Goal: Task Accomplishment & Management: Manage account settings

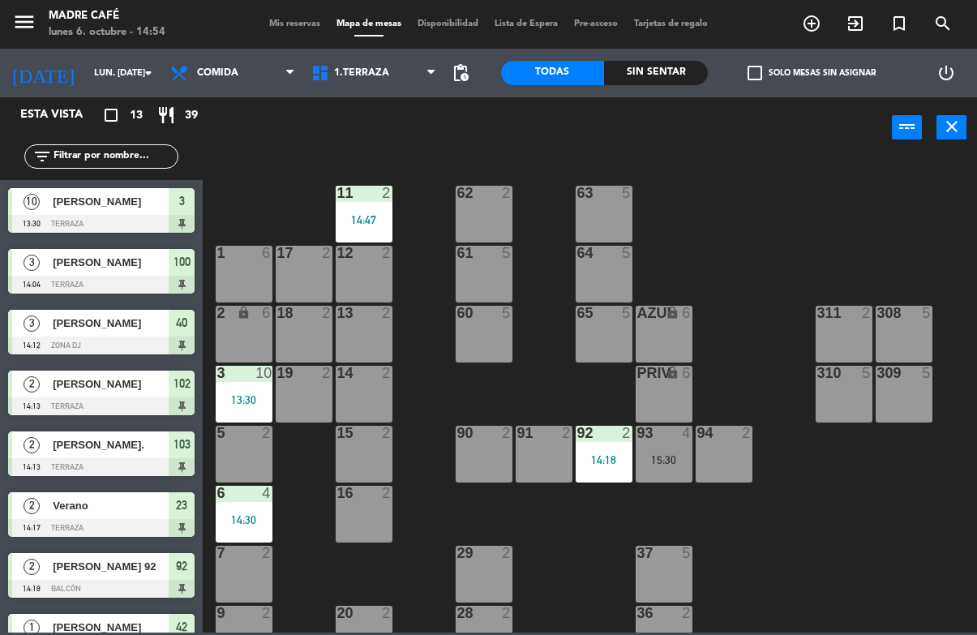
click at [860, 20] on icon "exit_to_app" at bounding box center [854, 23] width 19 height 19
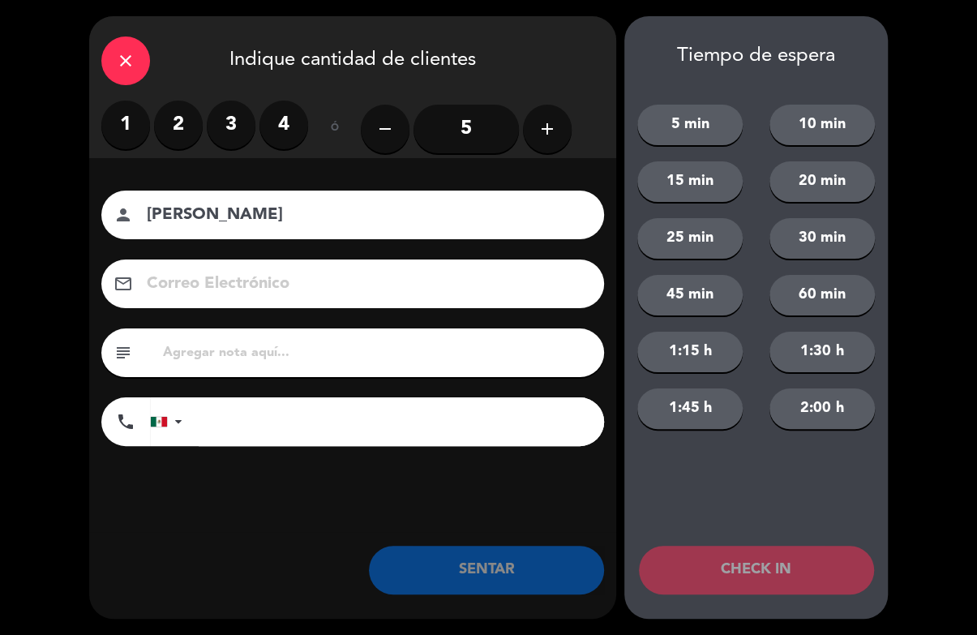
click at [291, 121] on label "4" at bounding box center [283, 125] width 49 height 49
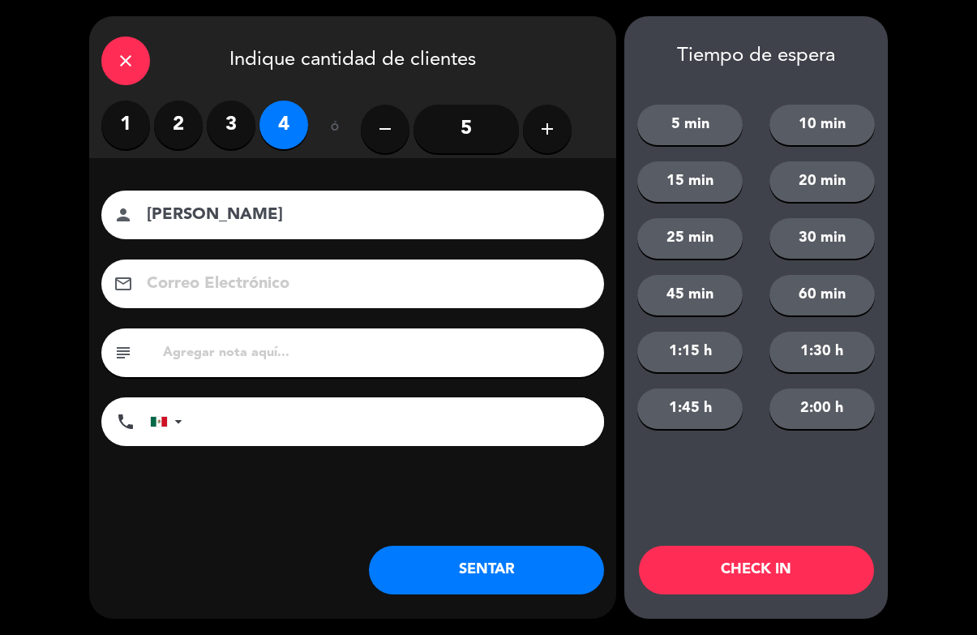
click at [384, 214] on input "[PERSON_NAME]" at bounding box center [364, 215] width 438 height 28
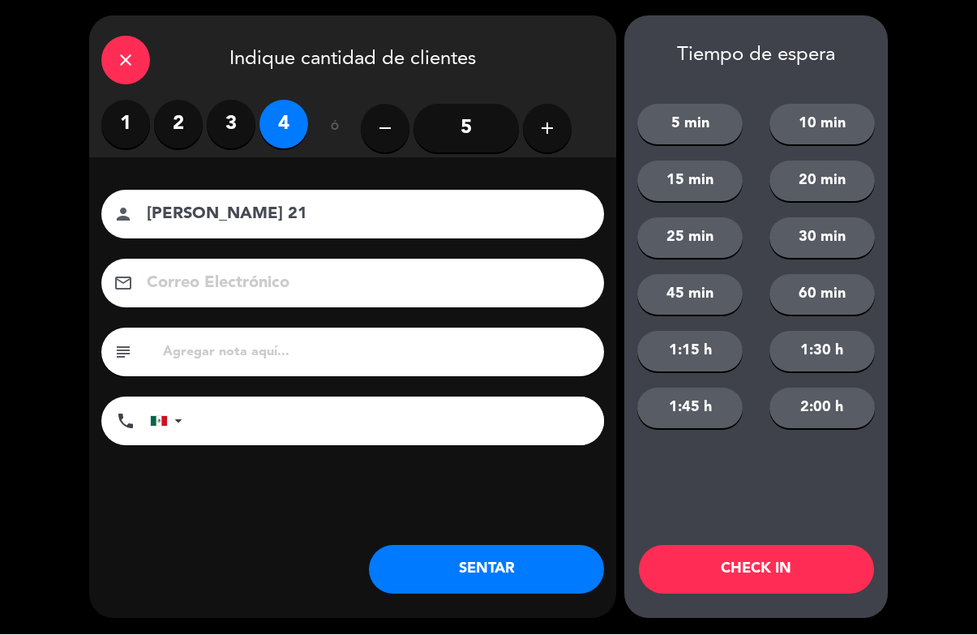
type input "[PERSON_NAME] 21"
click at [796, 573] on button "CHECK IN" at bounding box center [756, 570] width 235 height 49
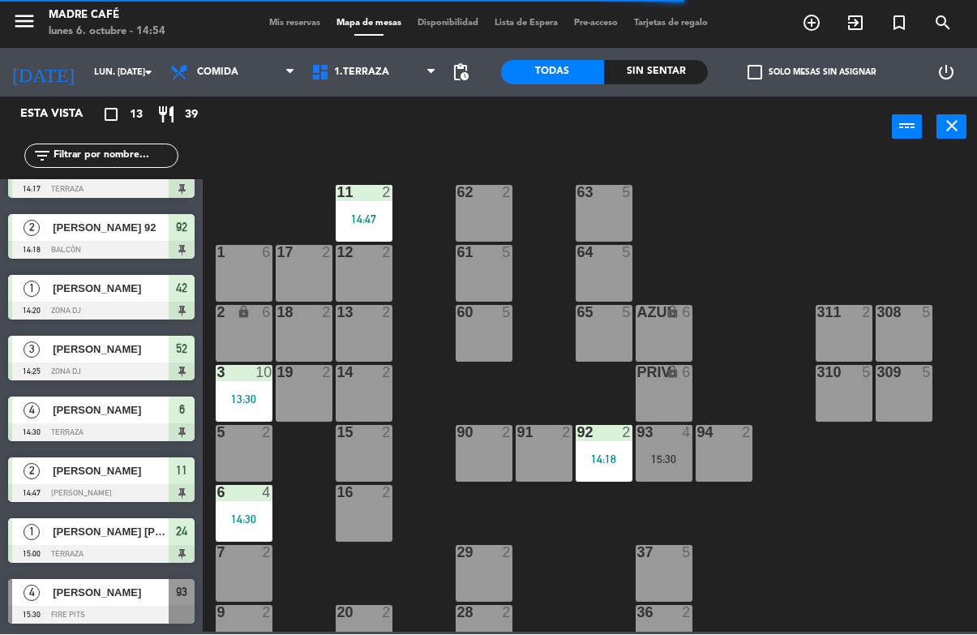
scroll to position [338, 0]
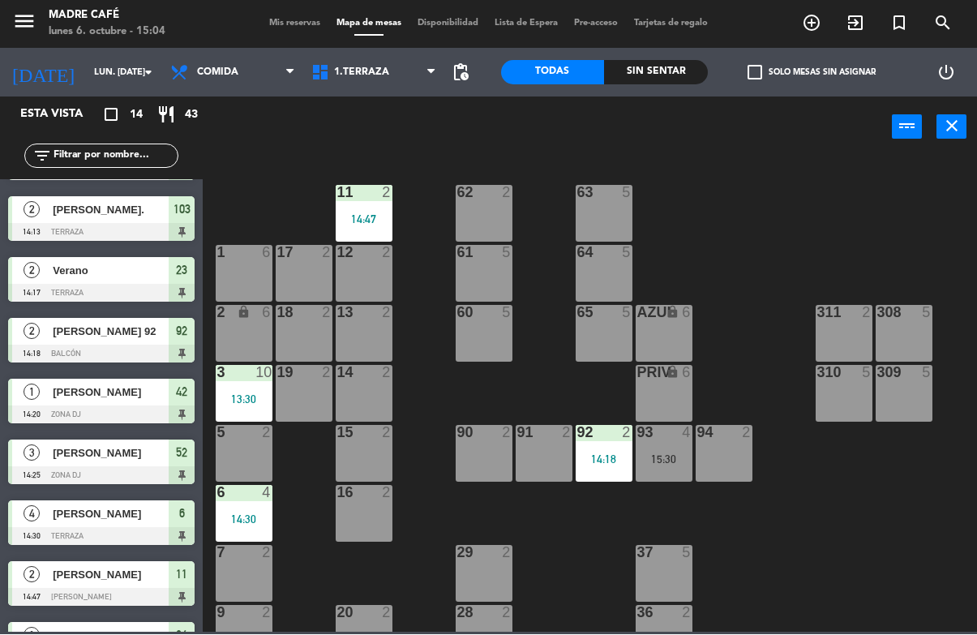
click at [850, 28] on icon "exit_to_app" at bounding box center [854, 23] width 19 height 19
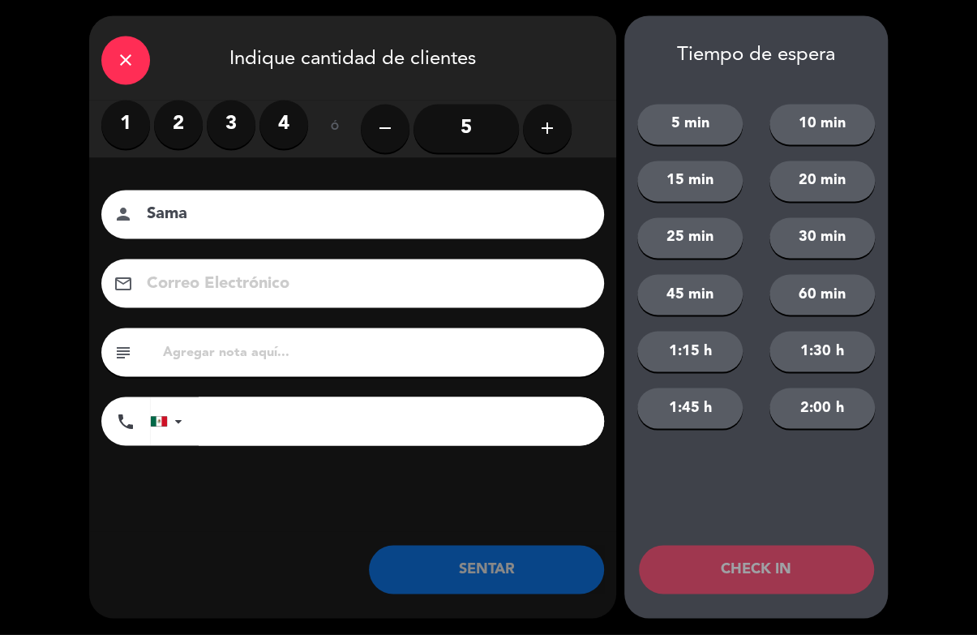
type input "Sama"
click at [129, 113] on label "1" at bounding box center [125, 125] width 49 height 49
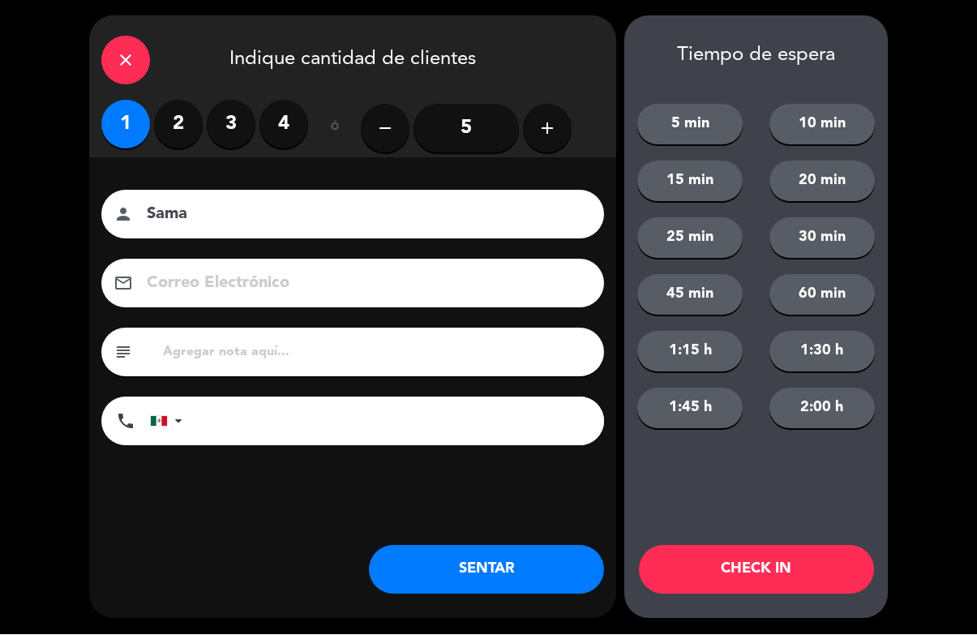
click at [807, 558] on button "CHECK IN" at bounding box center [756, 570] width 235 height 49
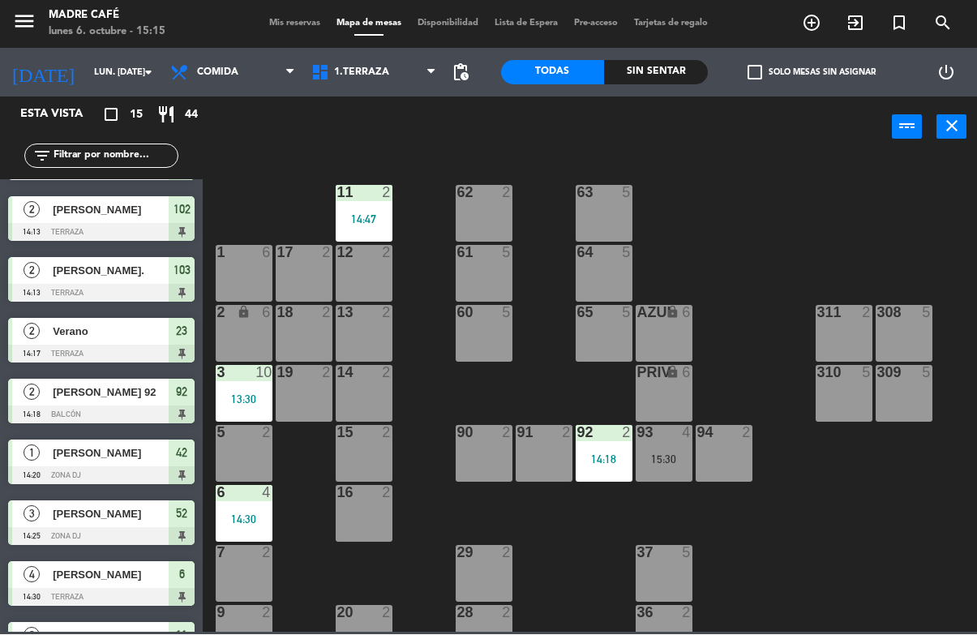
click at [86, 76] on input "lun. [DATE]" at bounding box center [147, 73] width 122 height 27
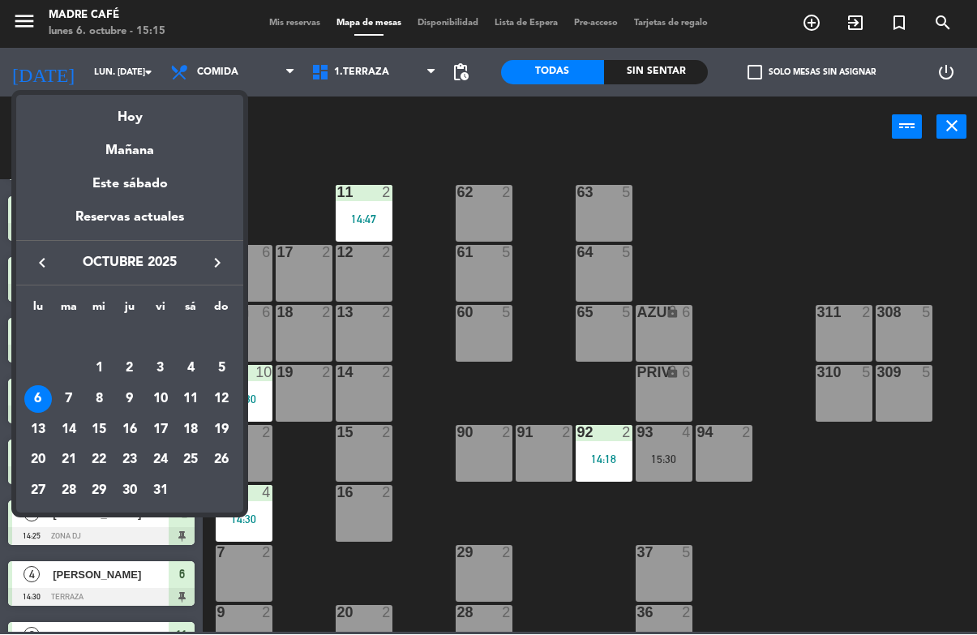
click at [218, 403] on div "12" at bounding box center [222, 400] width 28 height 28
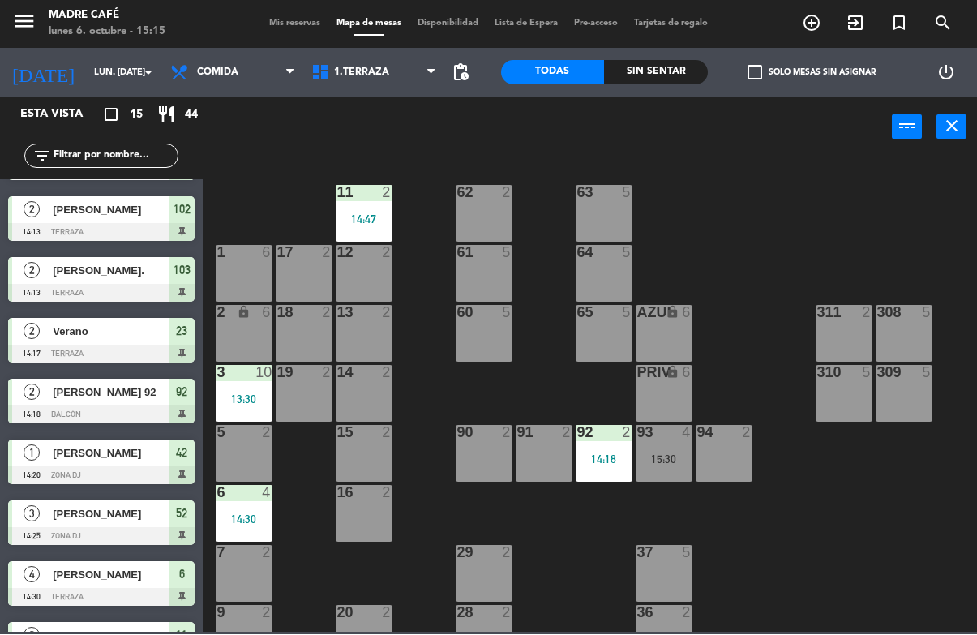
type input "dom. [DATE]"
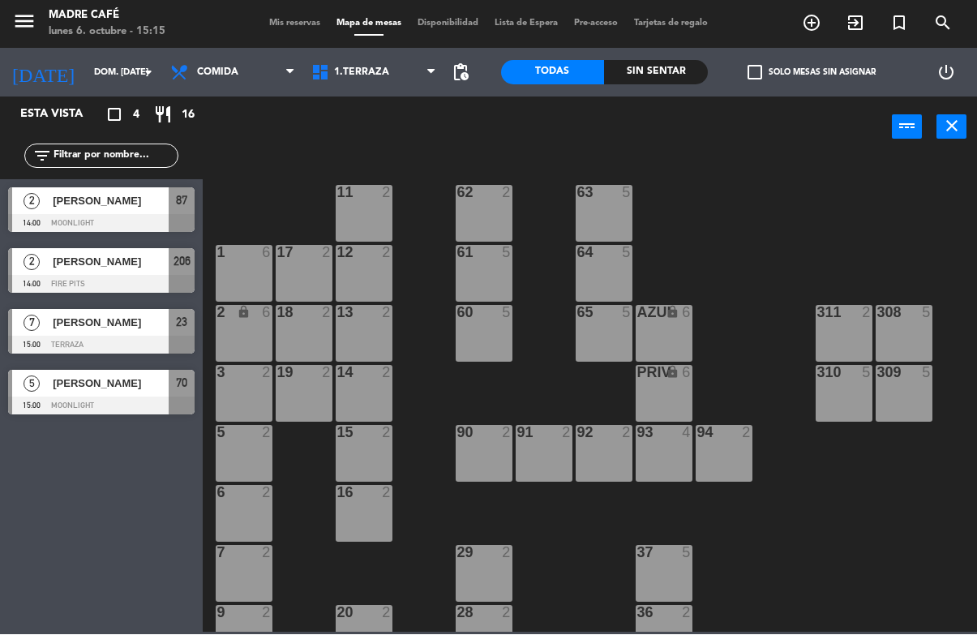
scroll to position [0, 0]
click at [816, 24] on icon "add_circle_outline" at bounding box center [811, 23] width 19 height 19
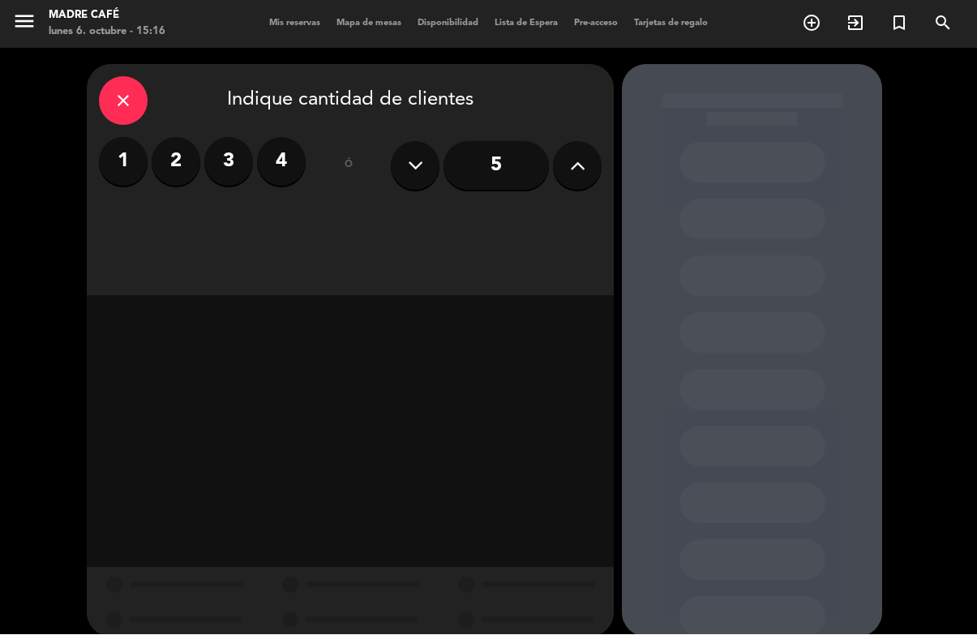
click at [583, 176] on icon at bounding box center [577, 166] width 15 height 24
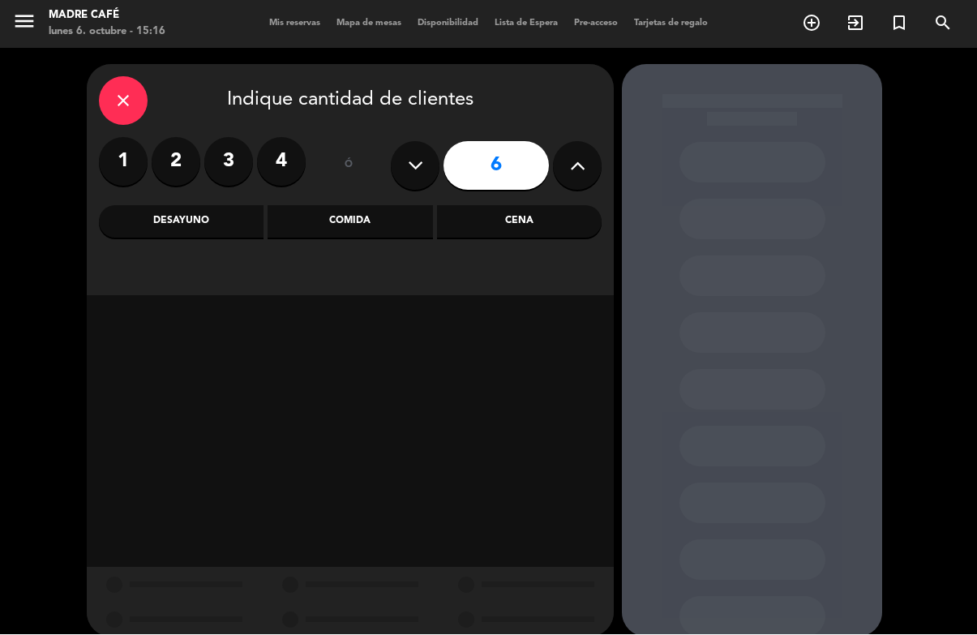
click at [240, 207] on div "Desayuno" at bounding box center [181, 222] width 165 height 32
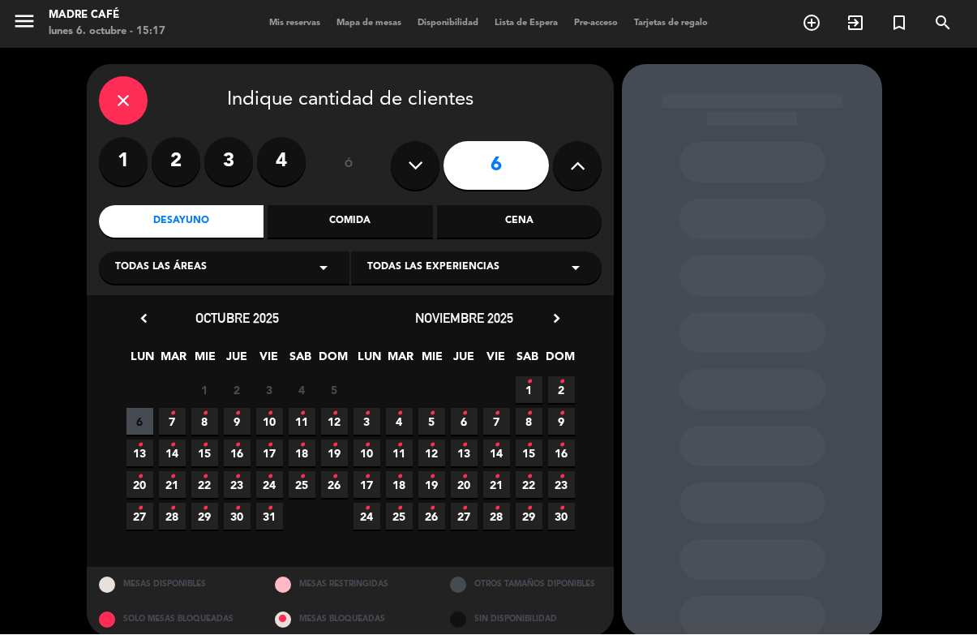
click at [344, 388] on span "5" at bounding box center [334, 390] width 27 height 27
click at [342, 419] on span "12 •" at bounding box center [334, 422] width 27 height 27
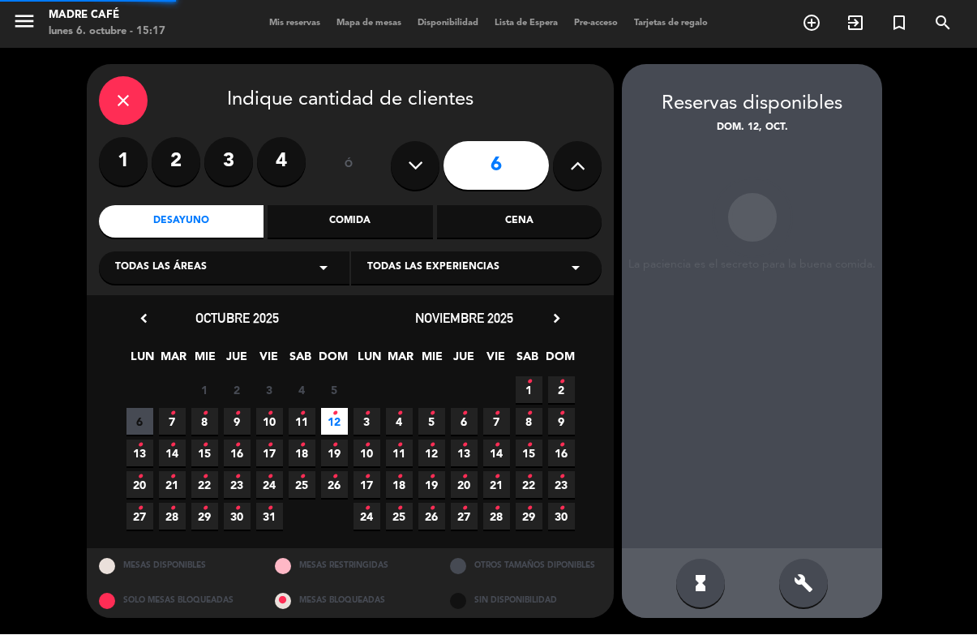
scroll to position [61, 0]
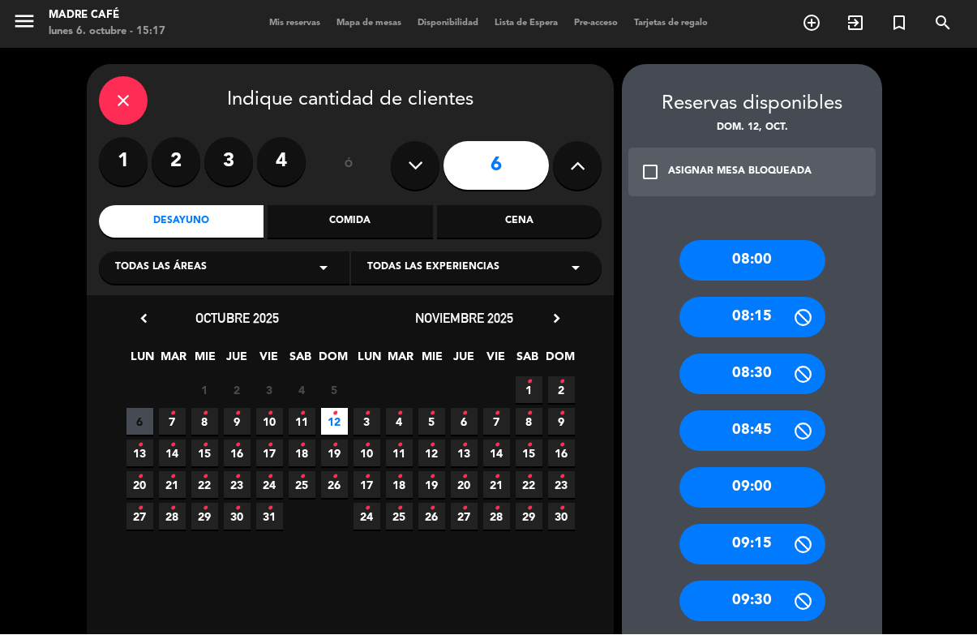
click at [797, 468] on div "09:00" at bounding box center [752, 488] width 146 height 41
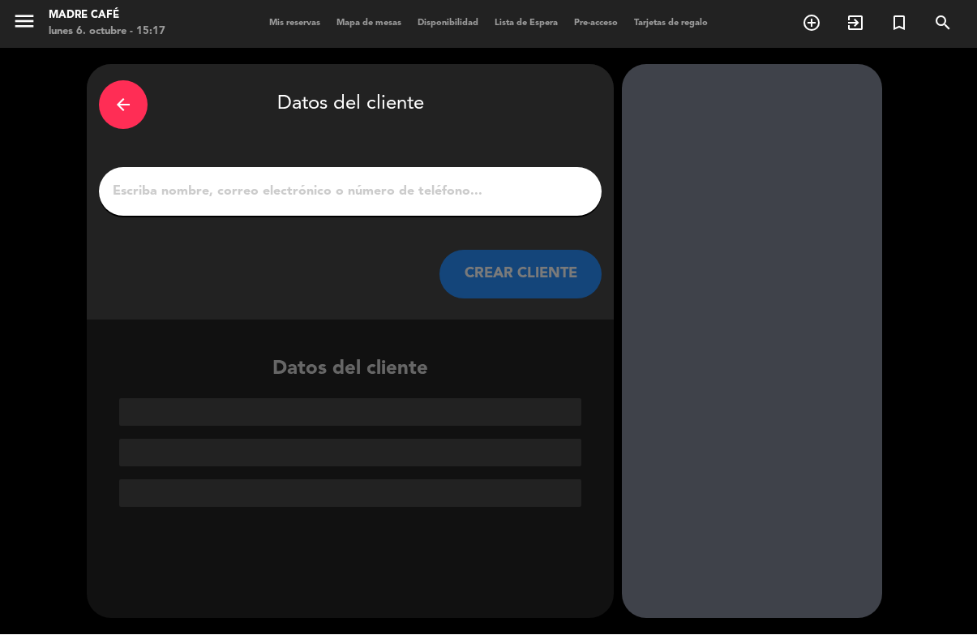
click at [391, 181] on input "1" at bounding box center [350, 192] width 478 height 23
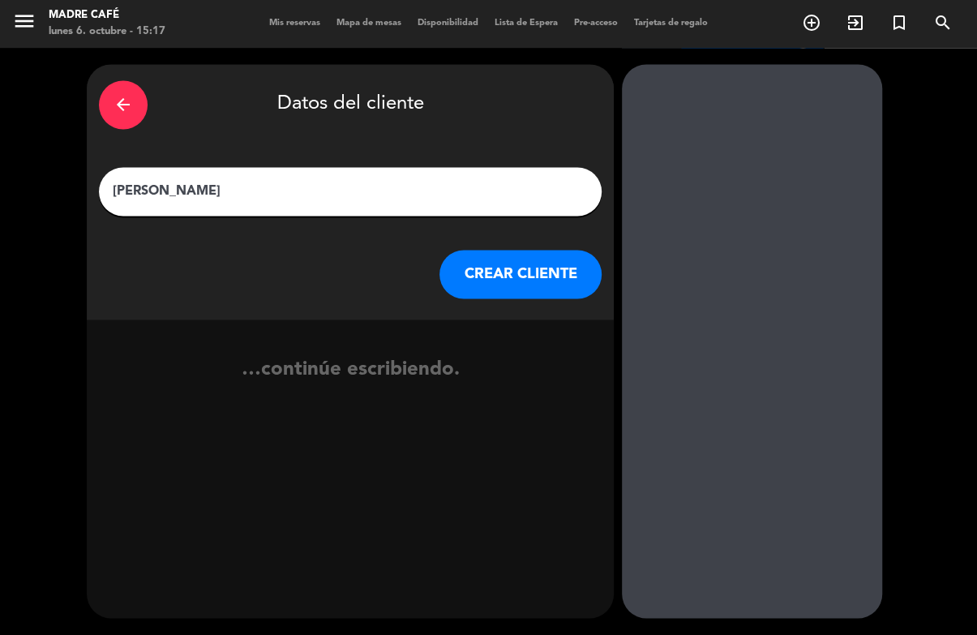
type input "[PERSON_NAME]"
click at [499, 250] on button "CREAR CLIENTE" at bounding box center [520, 274] width 162 height 49
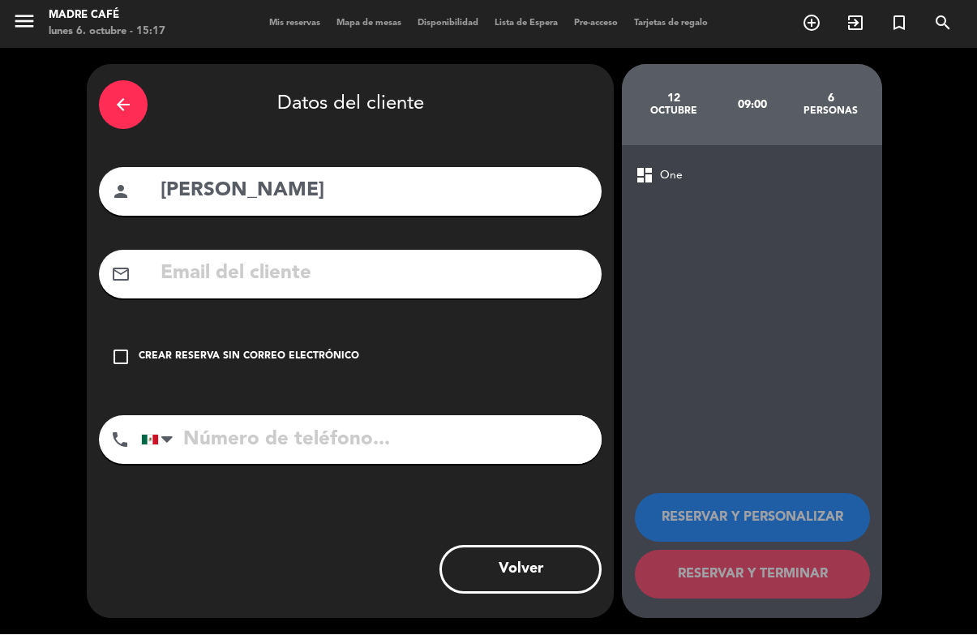
click at [133, 333] on div "check_box_outline_blank Crear reserva sin correo electrónico" at bounding box center [350, 357] width 503 height 49
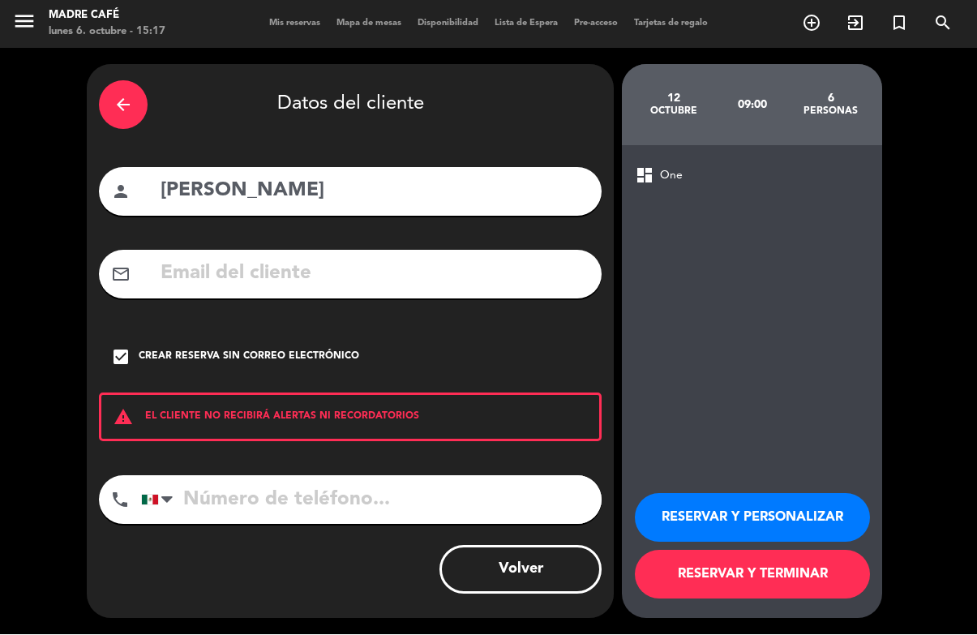
click at [289, 476] on input "tel" at bounding box center [371, 500] width 460 height 49
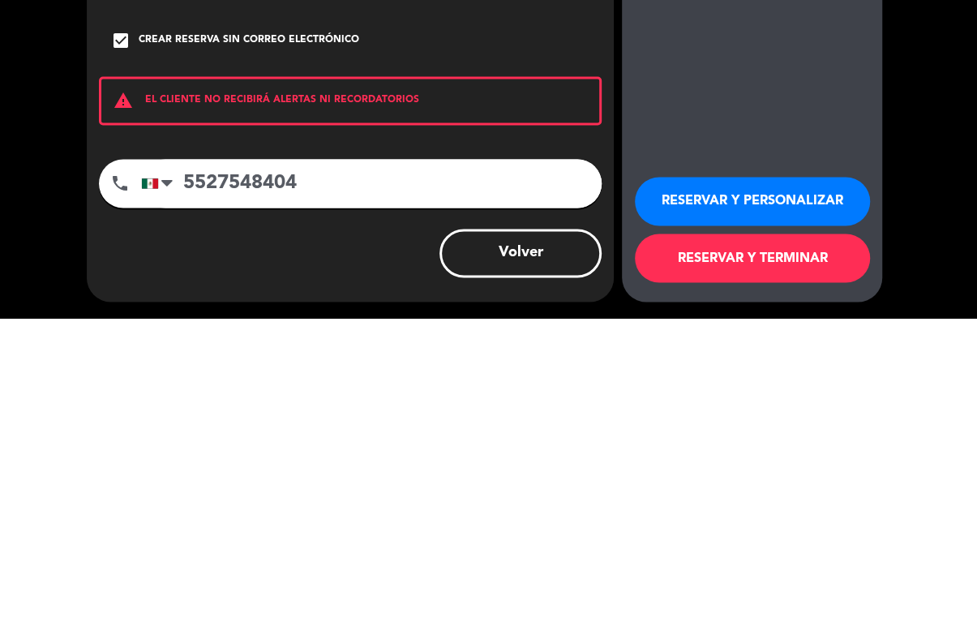
type input "5527548404"
click at [922, 203] on div "arrow_back Datos del cliente person [PERSON_NAME] mail_outline check_box Crear …" at bounding box center [488, 342] width 977 height 586
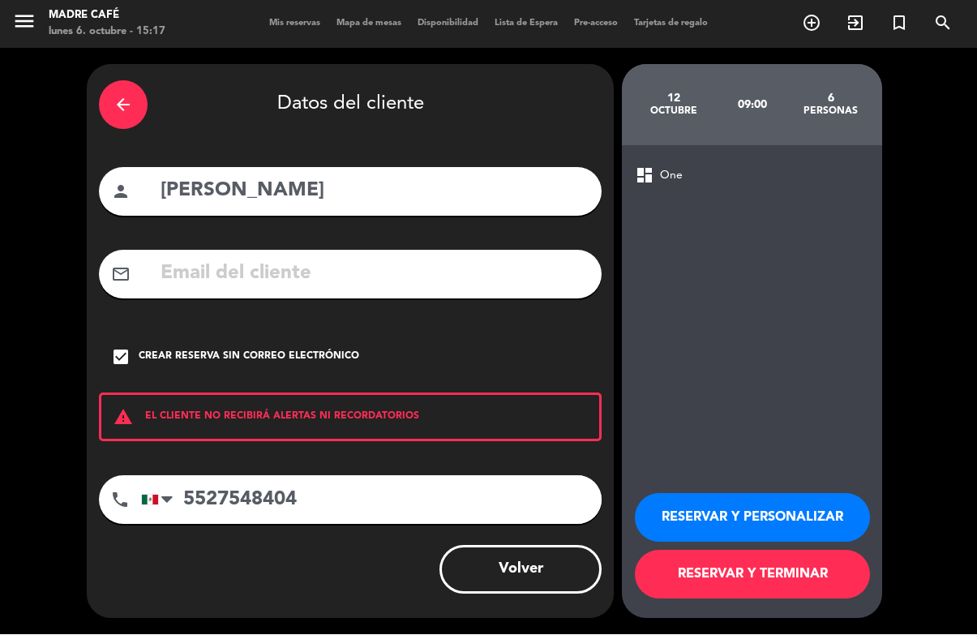
click at [733, 590] on button "RESERVAR Y TERMINAR" at bounding box center [752, 574] width 235 height 49
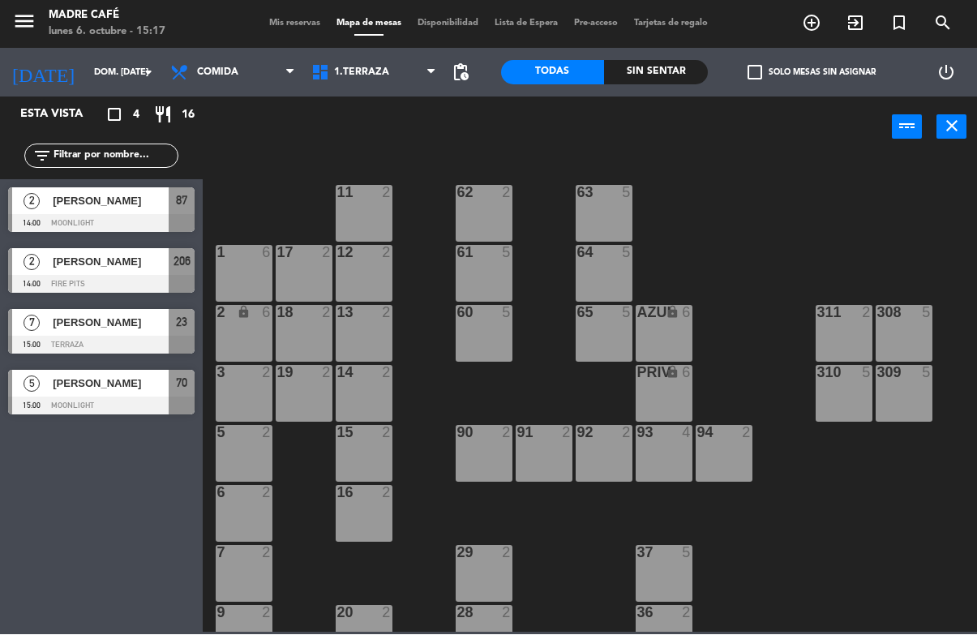
click at [134, 61] on input "dom. [DATE]" at bounding box center [147, 73] width 122 height 27
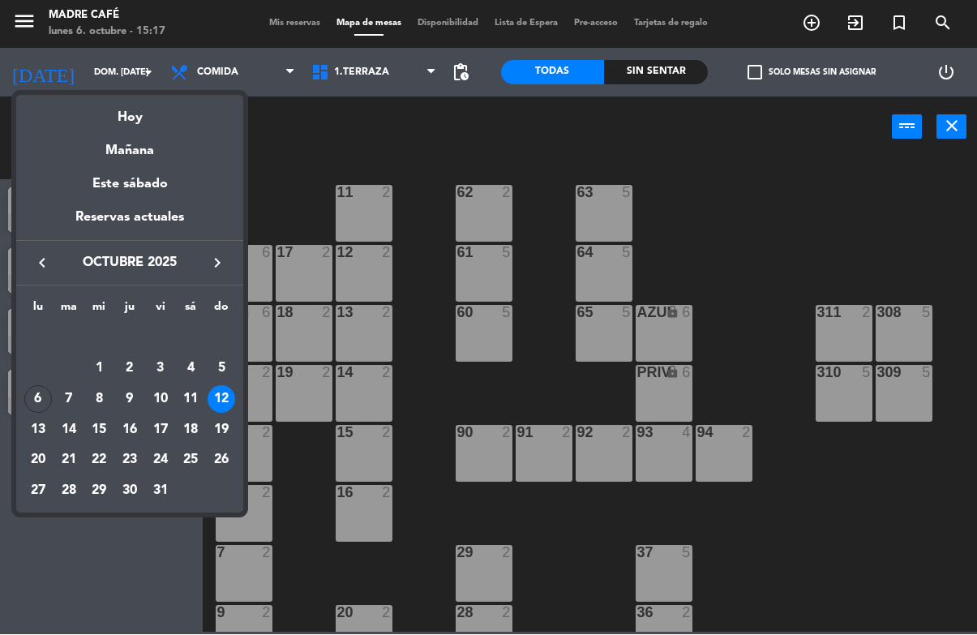
click at [289, 143] on div at bounding box center [488, 317] width 977 height 635
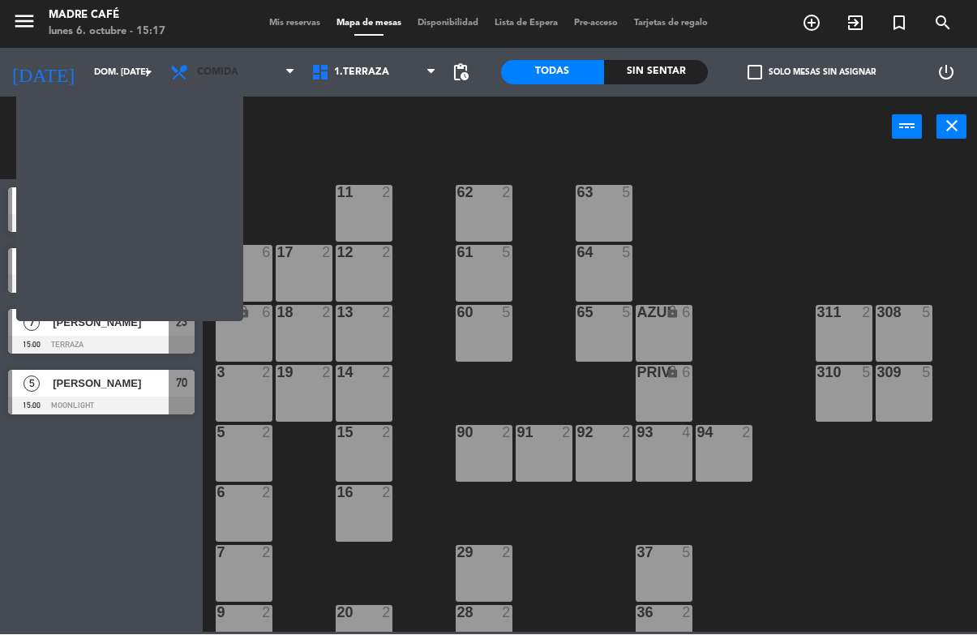
click at [260, 66] on span "Comida" at bounding box center [232, 73] width 141 height 36
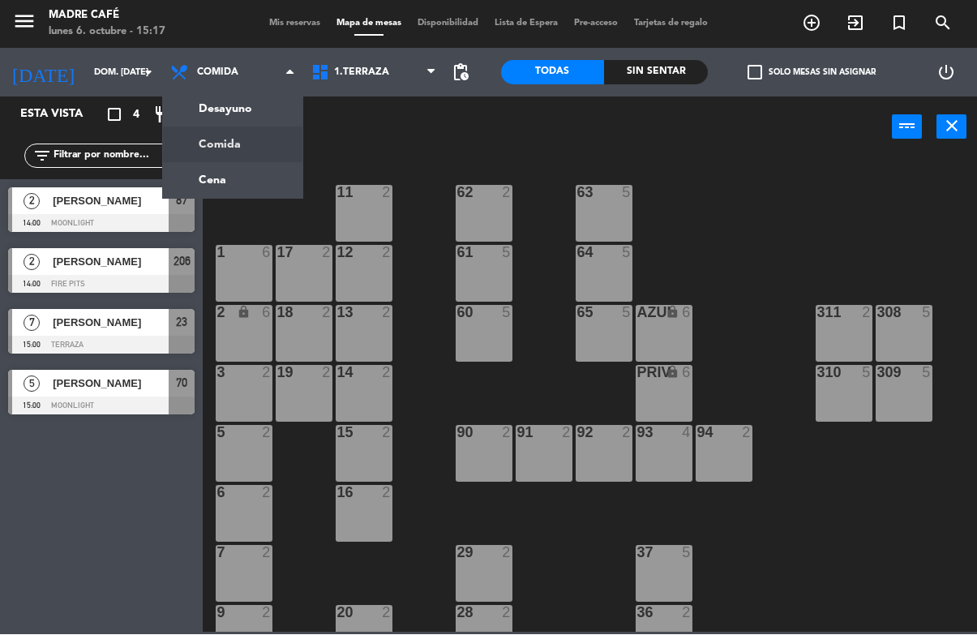
click at [255, 115] on ng-component "menu Madre Café lunes 6. octubre - 15:17 Mis reservas Mapa de mesas Disponibili…" at bounding box center [488, 316] width 977 height 632
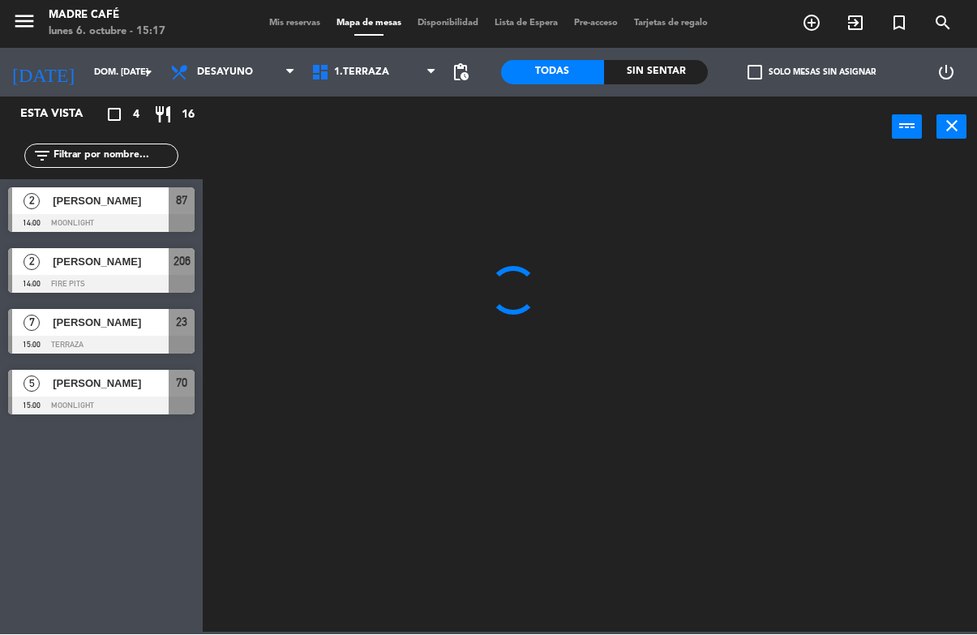
click at [135, 60] on input "dom. [DATE]" at bounding box center [147, 73] width 122 height 27
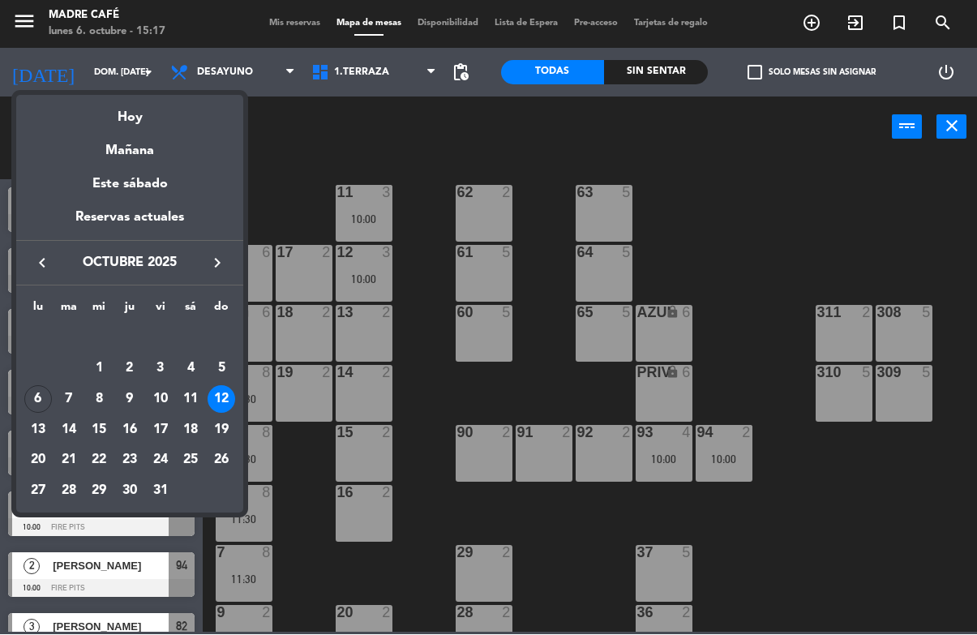
click at [285, 169] on div at bounding box center [488, 317] width 977 height 635
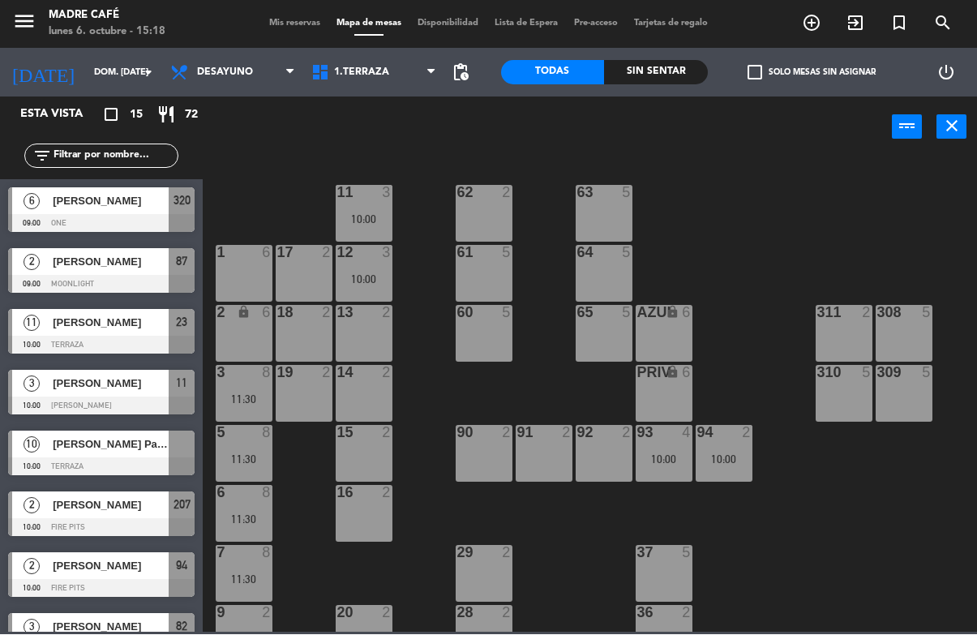
click at [151, 436] on span "[PERSON_NAME] Pasarán [PERSON_NAME]" at bounding box center [111, 444] width 116 height 17
click at [135, 193] on span "[PERSON_NAME]" at bounding box center [111, 201] width 116 height 17
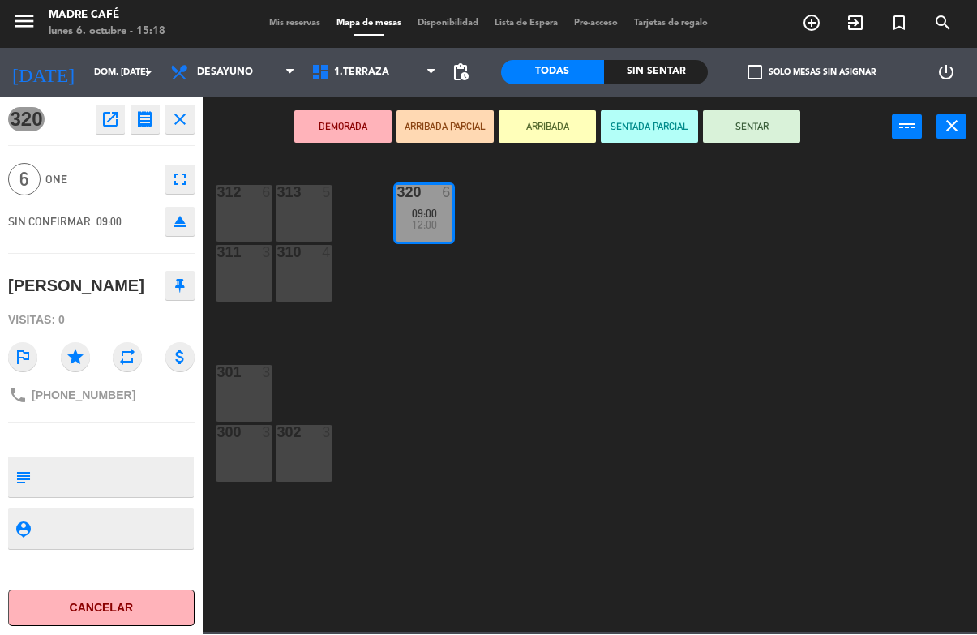
click at [108, 118] on icon "open_in_new" at bounding box center [110, 119] width 19 height 19
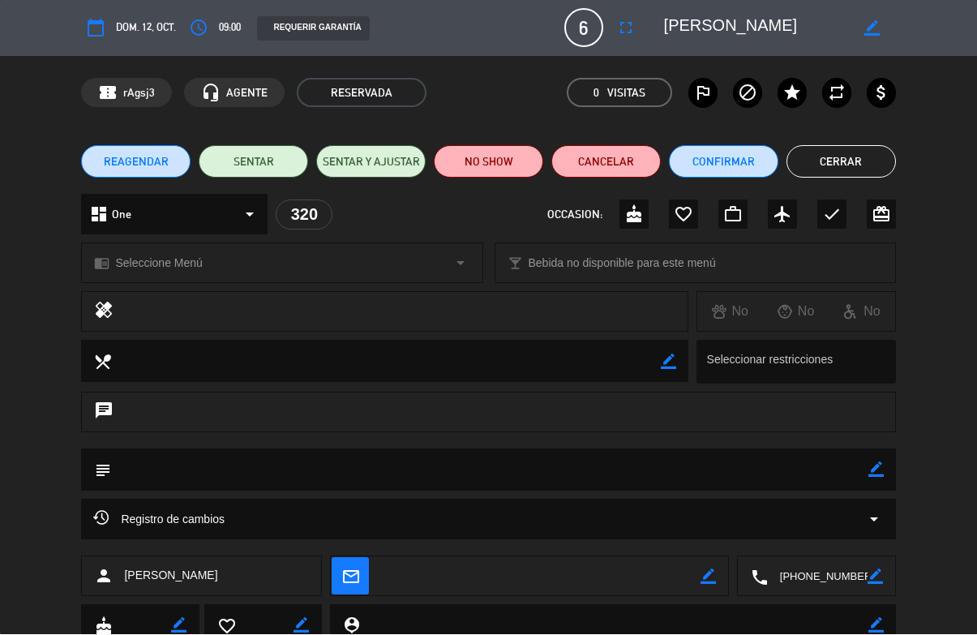
click at [629, 39] on button "fullscreen" at bounding box center [625, 28] width 29 height 29
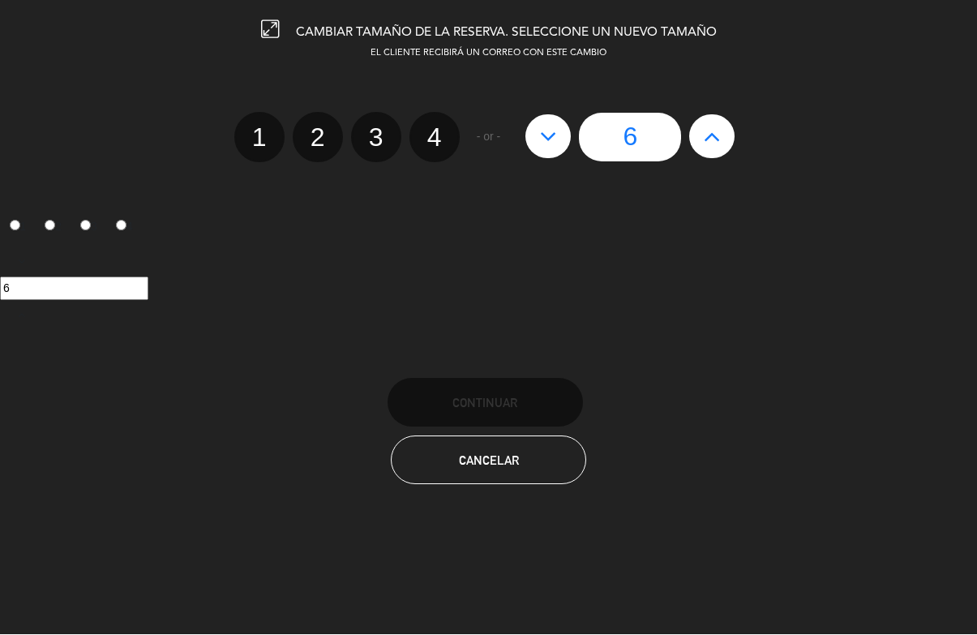
click at [707, 131] on icon at bounding box center [712, 137] width 17 height 26
type input "7"
click at [712, 133] on icon at bounding box center [712, 137] width 17 height 26
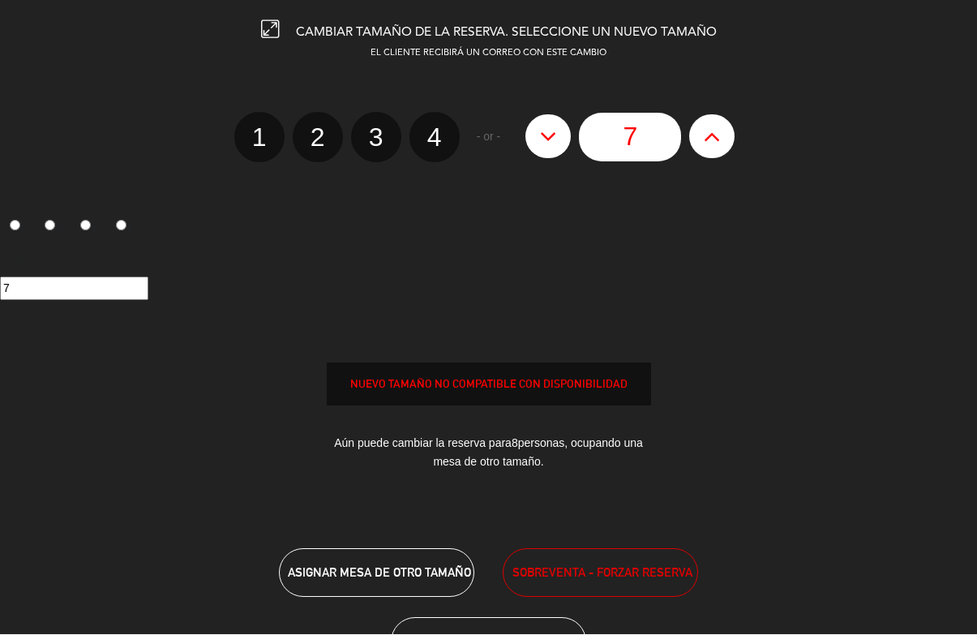
type input "8"
click at [708, 147] on icon at bounding box center [712, 137] width 17 height 26
type input "9"
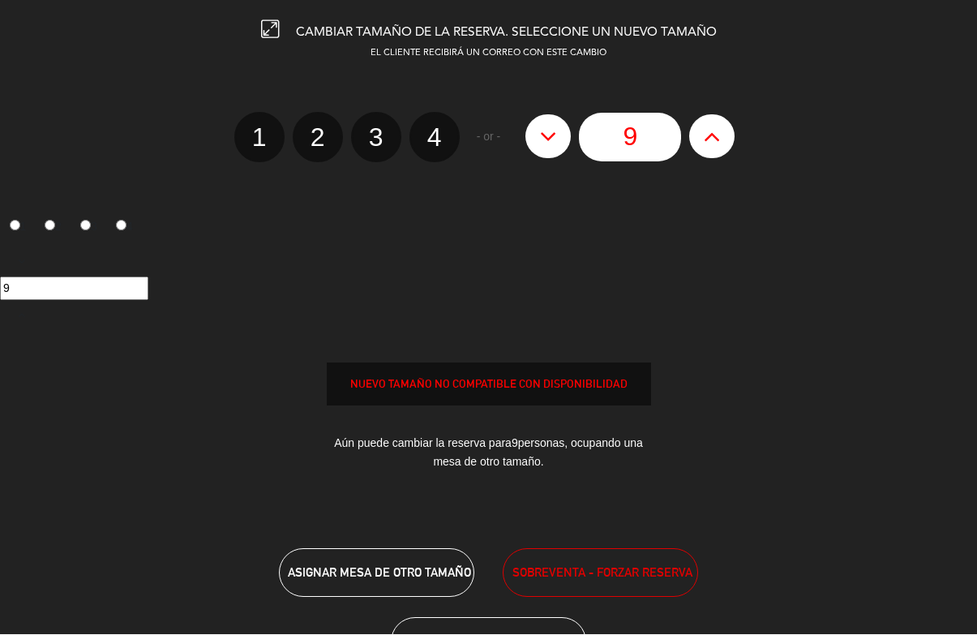
click at [725, 143] on button at bounding box center [711, 137] width 45 height 44
type input "10"
click at [721, 146] on icon at bounding box center [712, 137] width 17 height 26
type input "11"
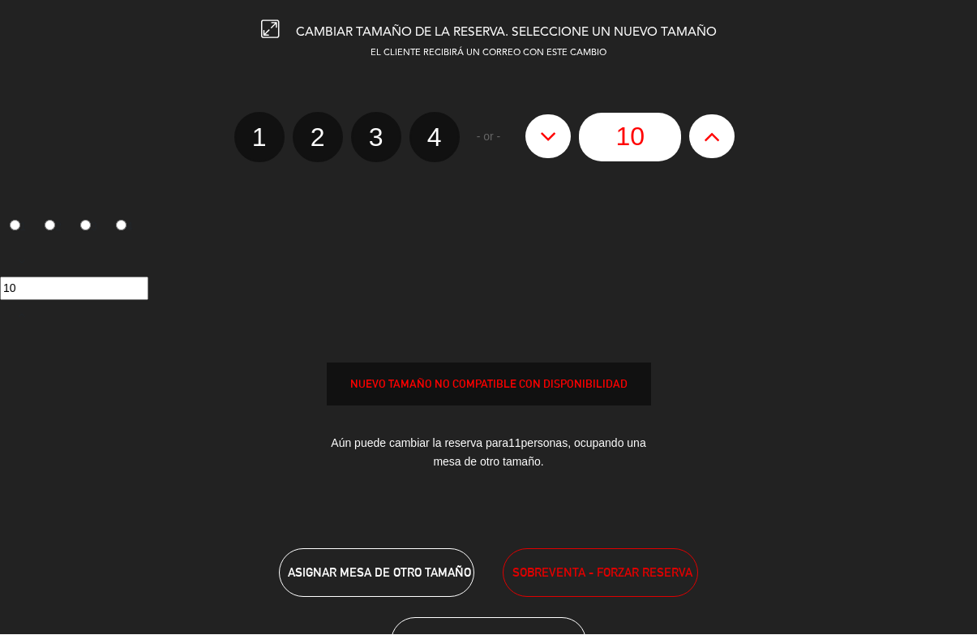
type input "11"
click at [727, 143] on button at bounding box center [711, 137] width 45 height 44
type input "12"
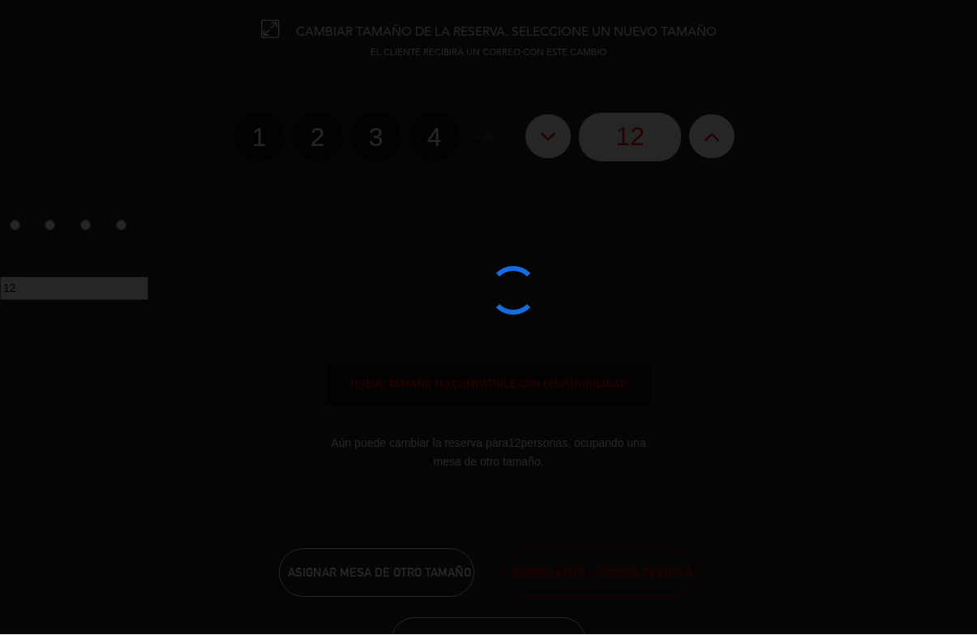
click at [722, 148] on div at bounding box center [488, 317] width 977 height 635
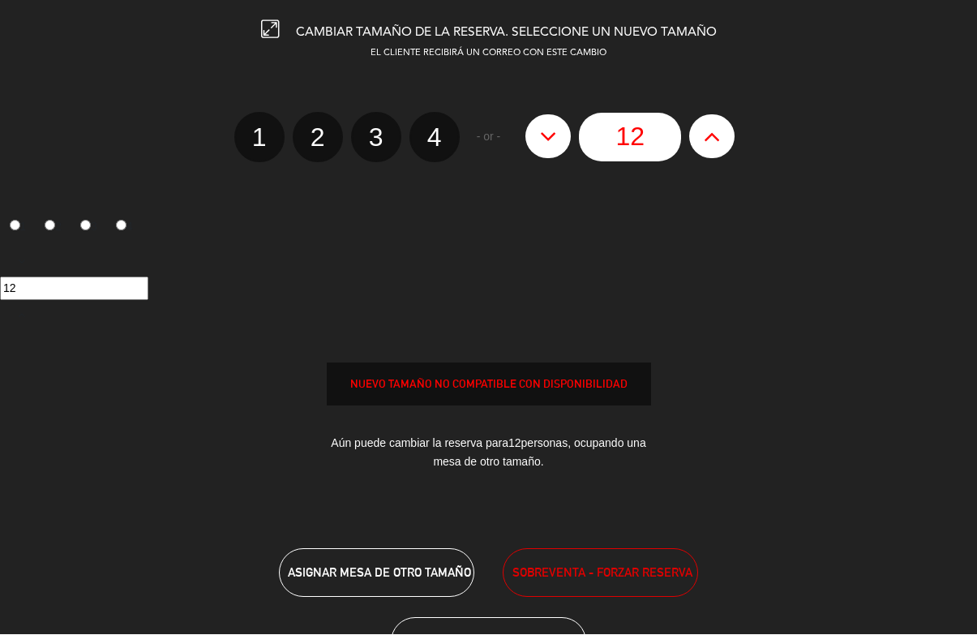
click at [715, 138] on icon at bounding box center [712, 137] width 17 height 26
type input "13"
click at [618, 576] on span "SOBREVENTA - FORZAR RESERVA" at bounding box center [602, 572] width 180 height 19
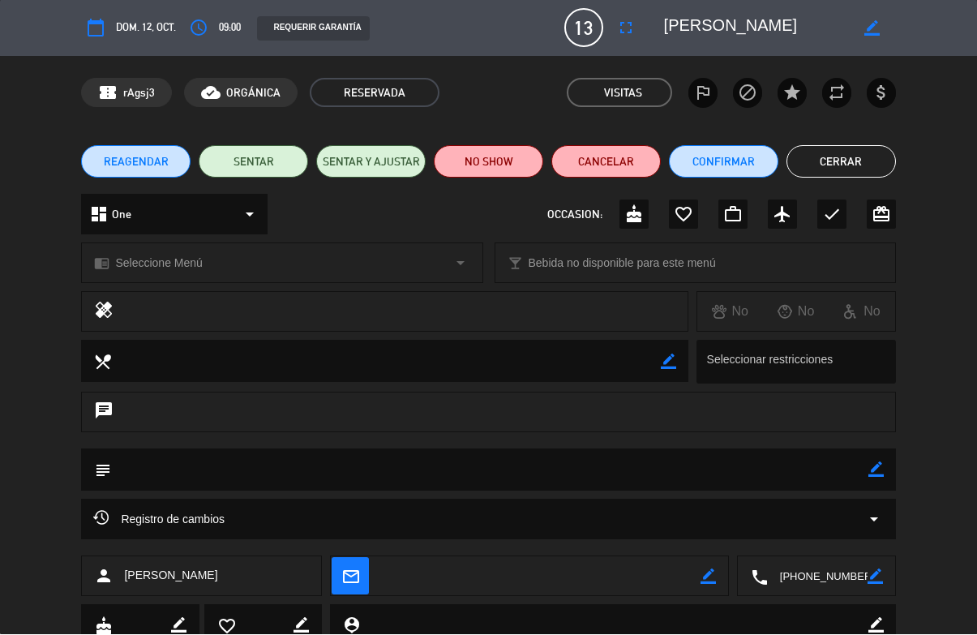
click at [841, 160] on button "Cerrar" at bounding box center [840, 162] width 109 height 32
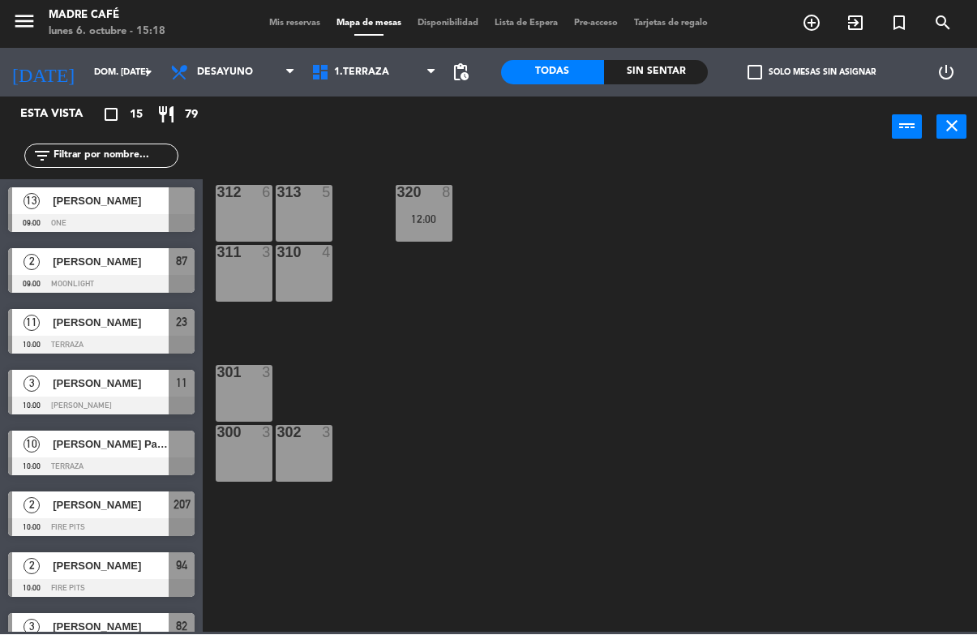
click at [238, 88] on span "Desayuno" at bounding box center [232, 73] width 141 height 36
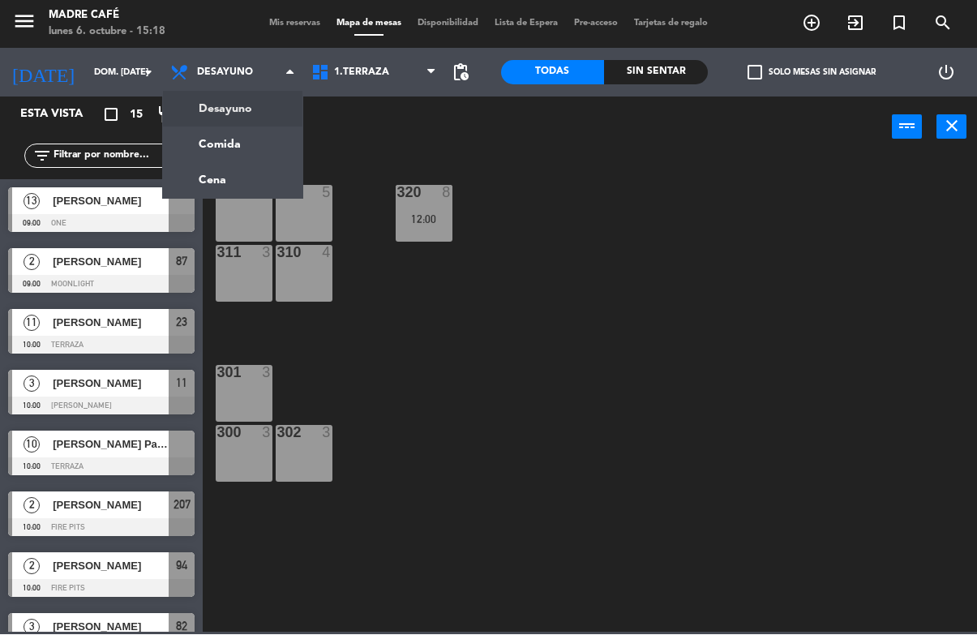
click at [267, 140] on ng-component "menu Madre Café lunes 6. octubre - 15:18 Mis reservas Mapa de mesas Disponibili…" at bounding box center [488, 316] width 977 height 632
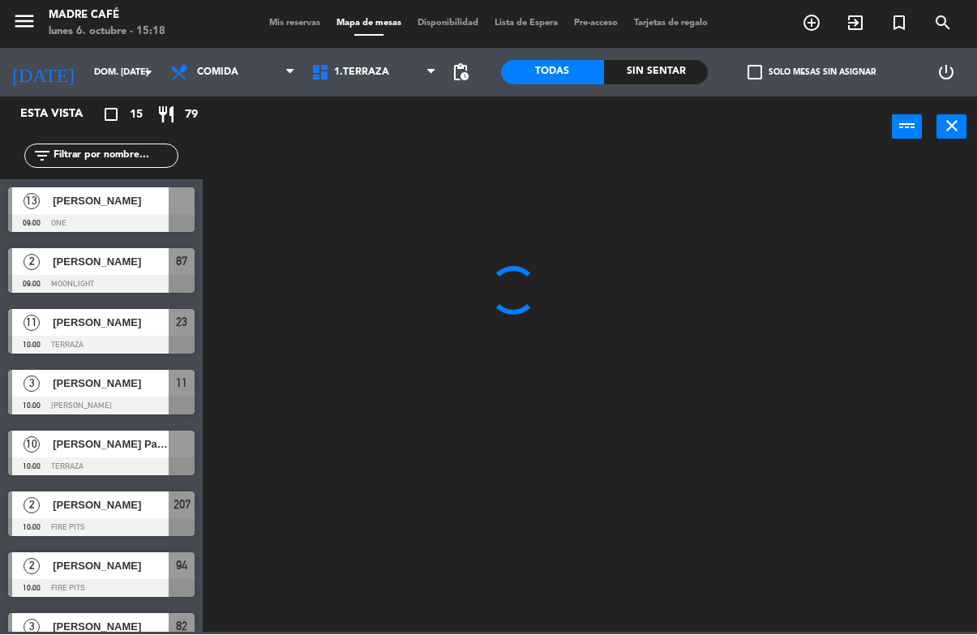
click at [113, 63] on input "dom. [DATE]" at bounding box center [147, 73] width 122 height 27
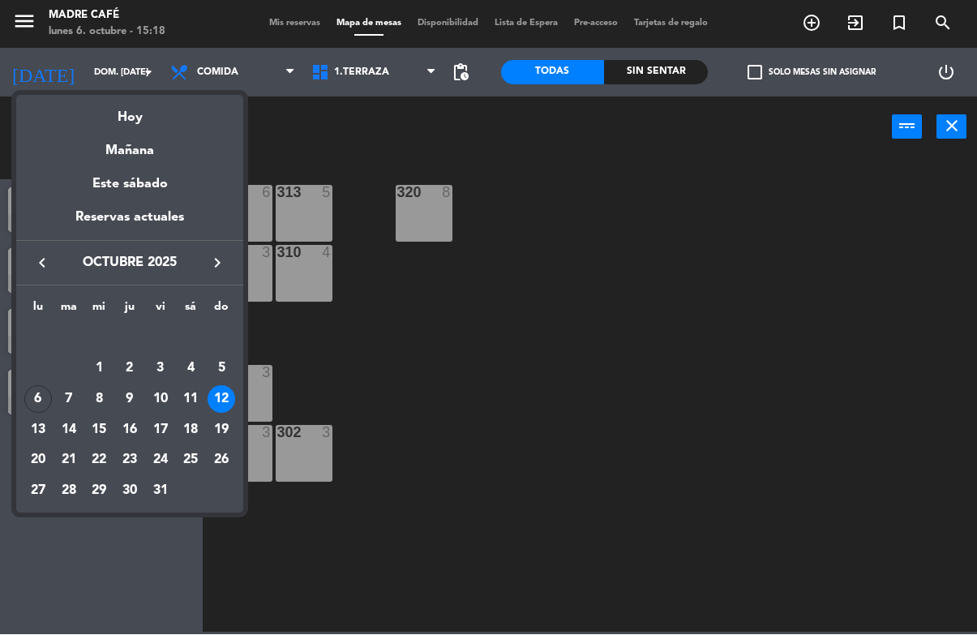
click at [195, 131] on div "Mañana" at bounding box center [129, 145] width 227 height 33
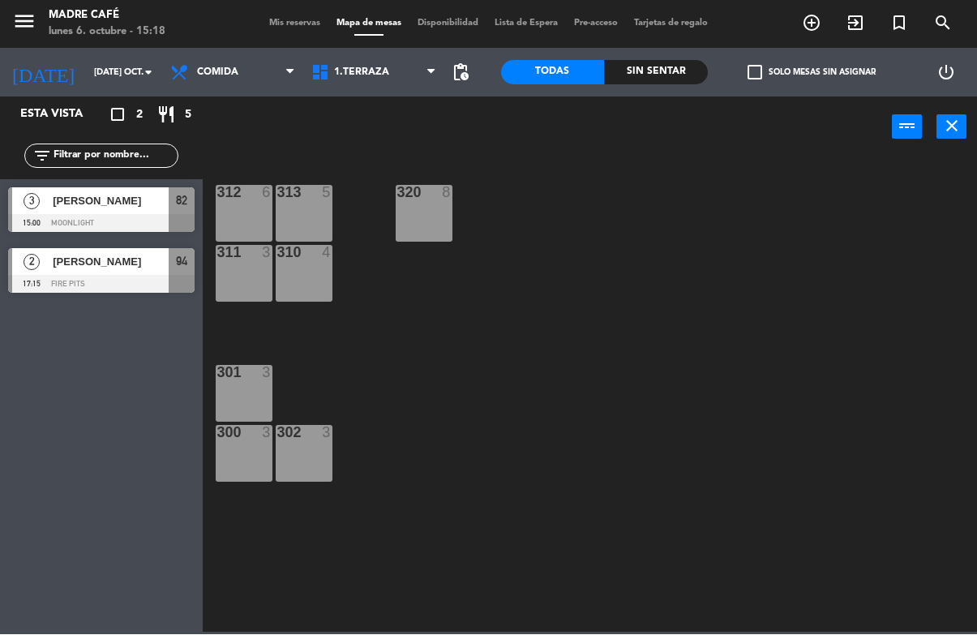
click at [101, 71] on input "[DATE] oct." at bounding box center [147, 73] width 122 height 27
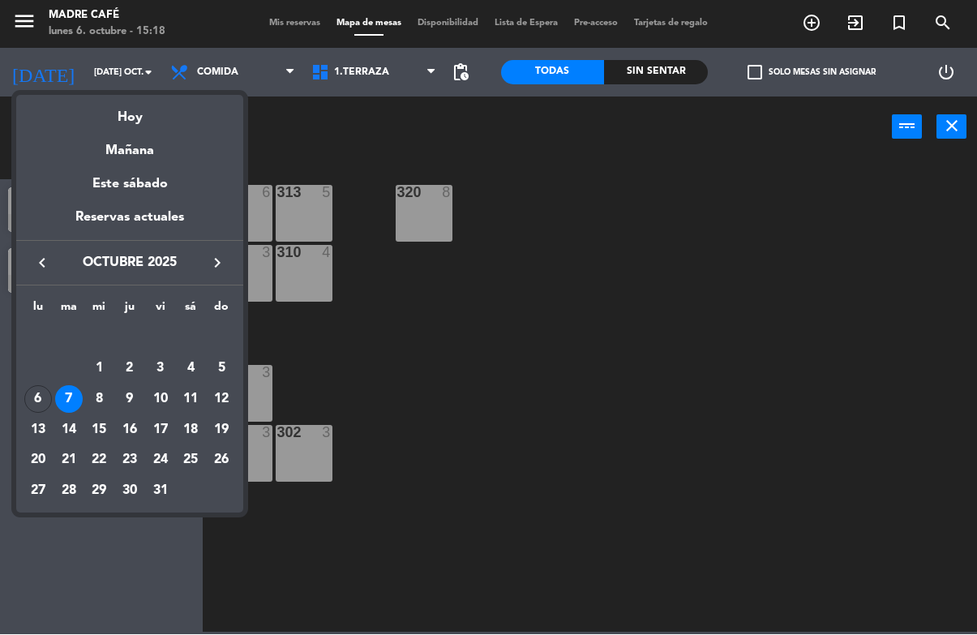
click at [46, 400] on div "6" at bounding box center [38, 400] width 28 height 28
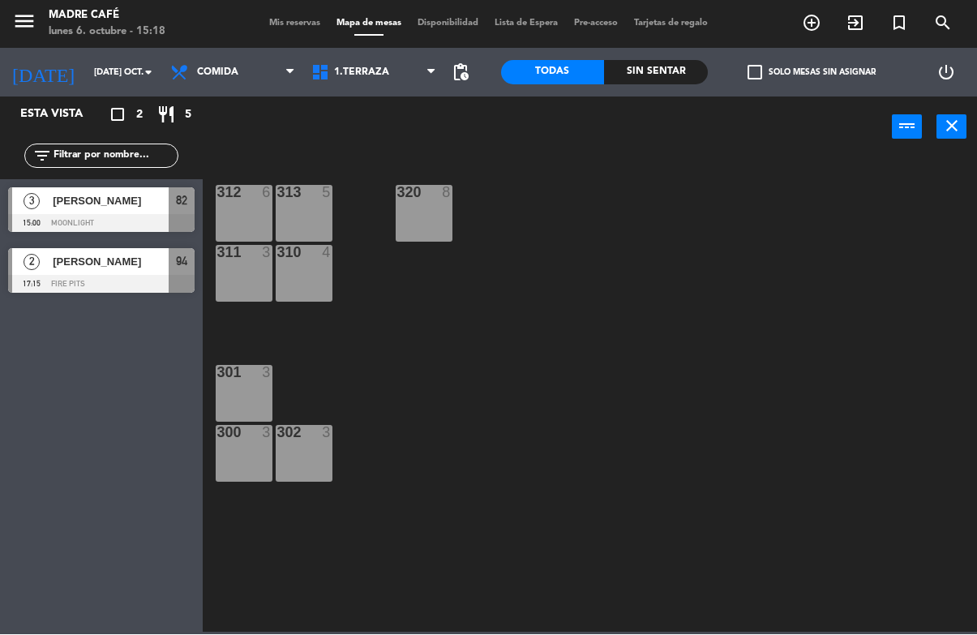
type input "lun. [DATE]"
